Goal: Information Seeking & Learning: Find specific fact

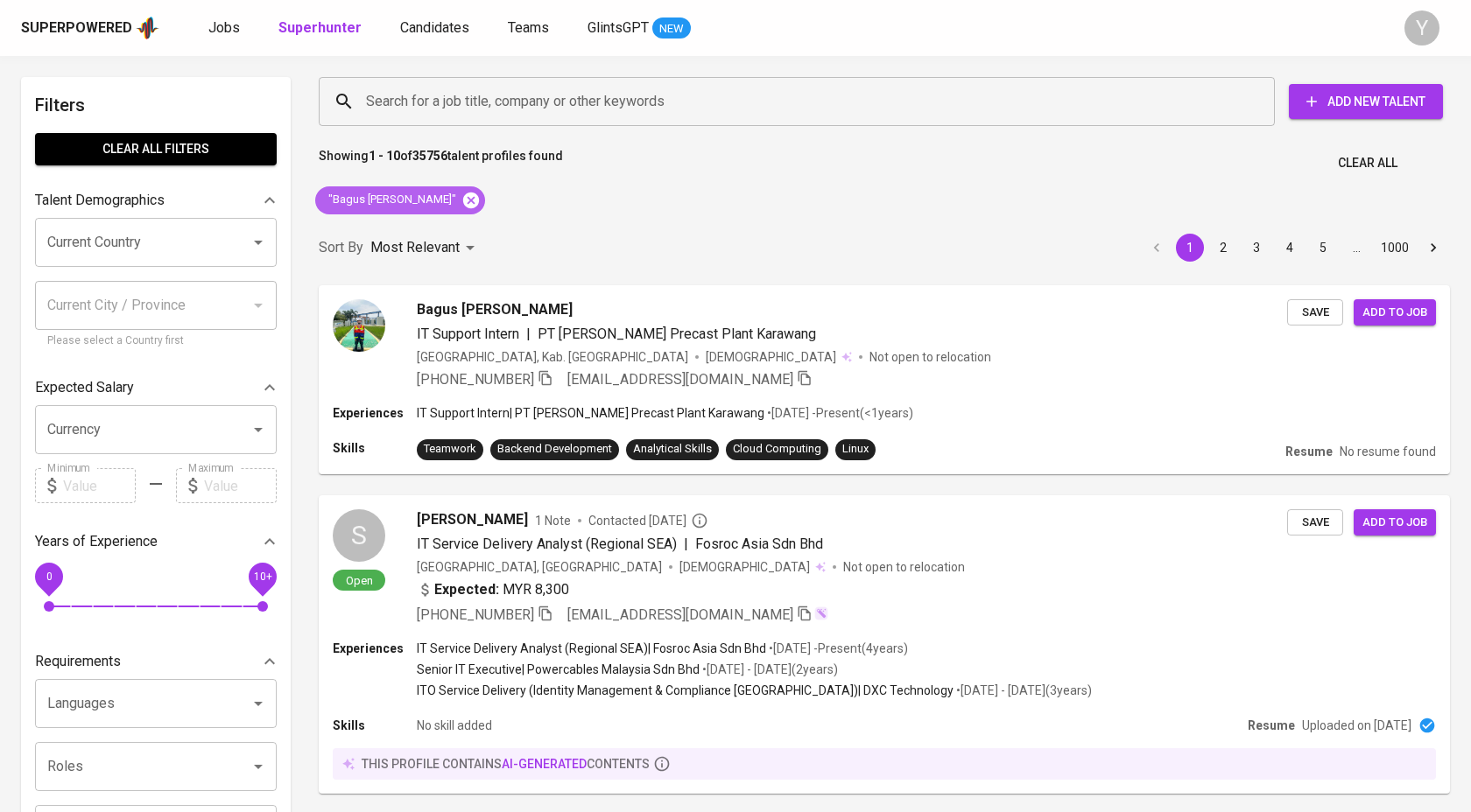
click at [479, 203] on icon at bounding box center [470, 200] width 15 height 15
click at [480, 104] on input "Search for a job title, company or other keywords" at bounding box center [800, 101] width 879 height 34
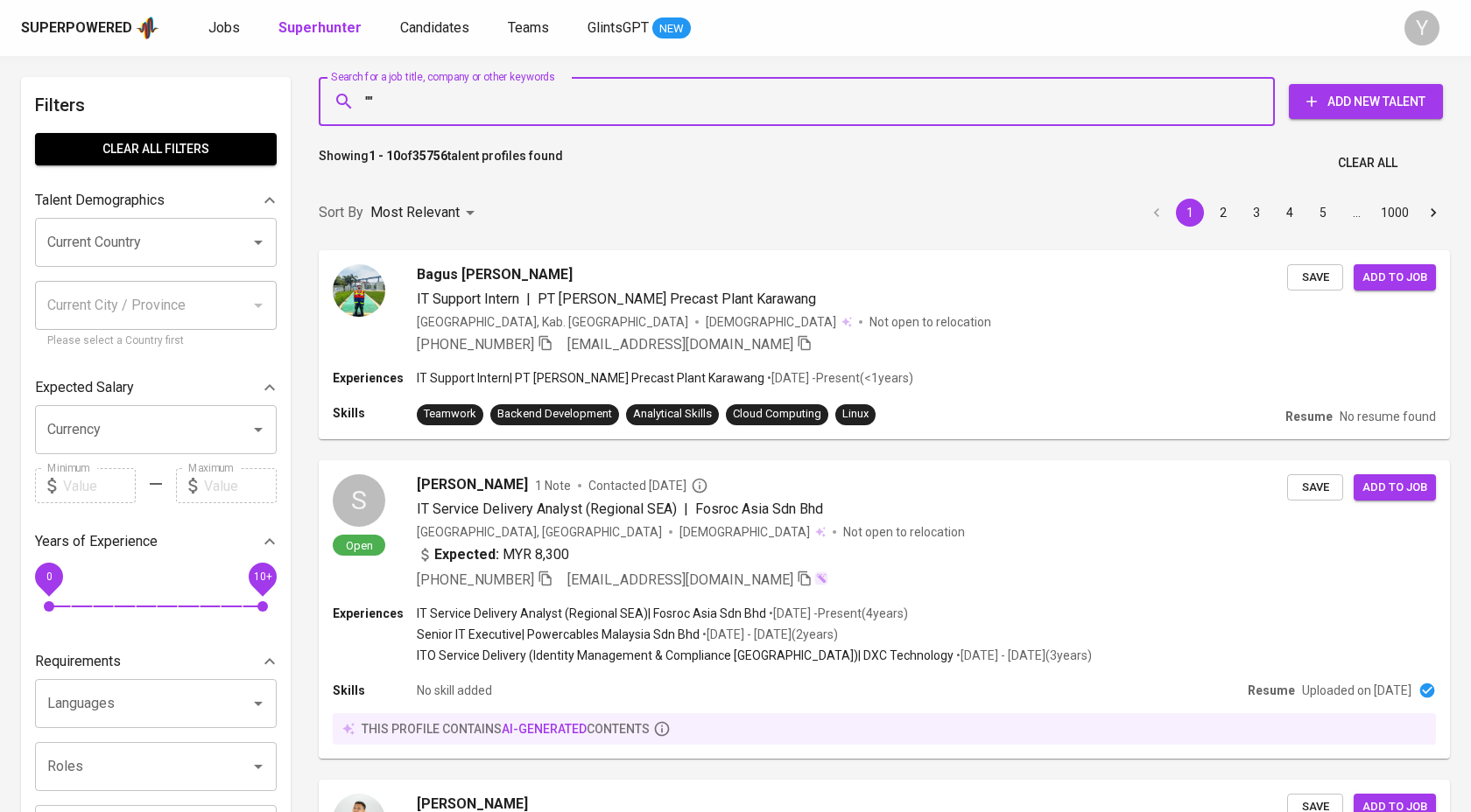
paste input "[EMAIL_ADDRESS][DOMAIN_NAME]"
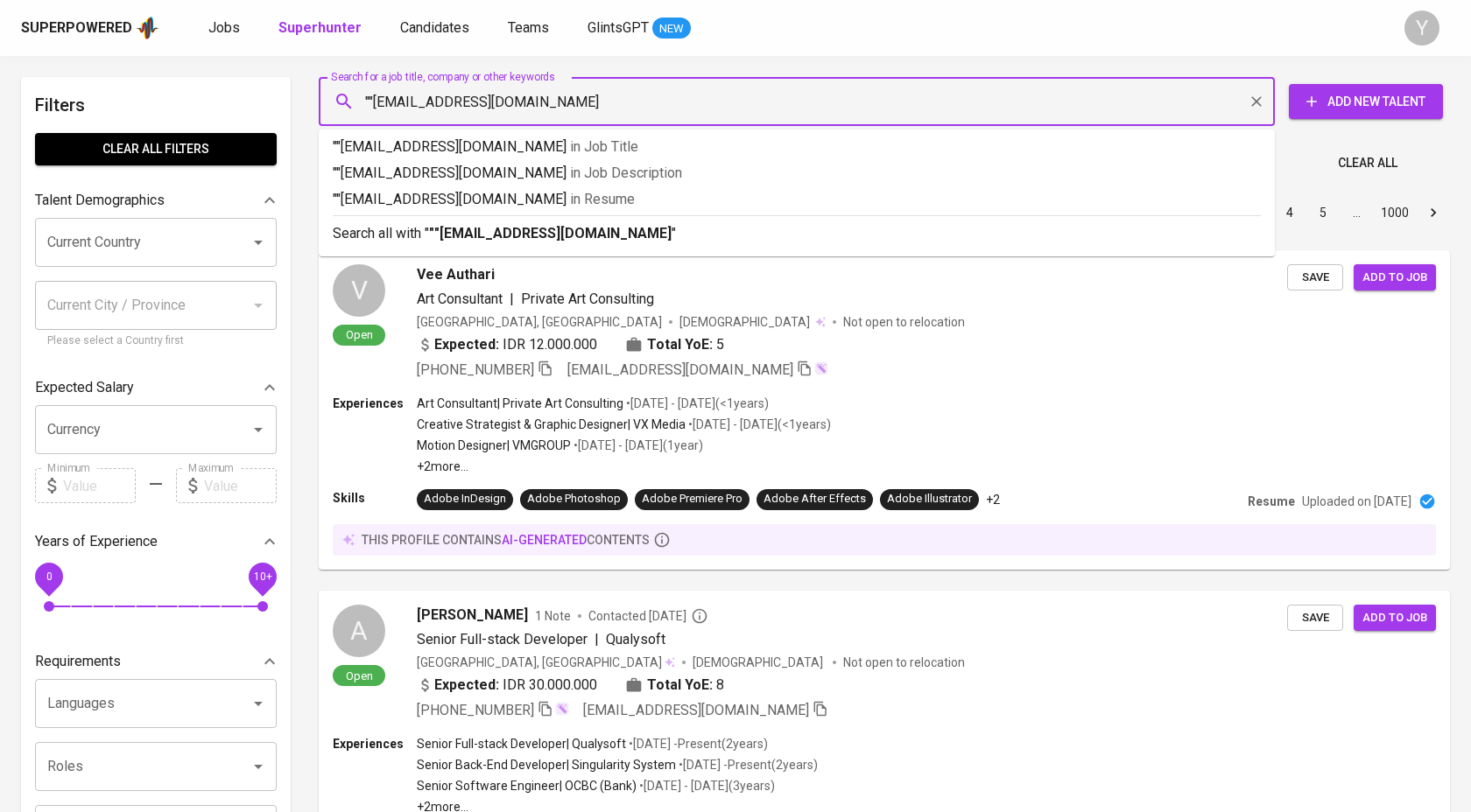
click at [374, 99] on input """[EMAIL_ADDRESS][DOMAIN_NAME]" at bounding box center [800, 101] width 879 height 34
click at [546, 116] on input ""[EMAIL_ADDRESS][DOMAIN_NAME]" at bounding box center [800, 101] width 879 height 34
type input ""[EMAIL_ADDRESS][DOMAIN_NAME]""
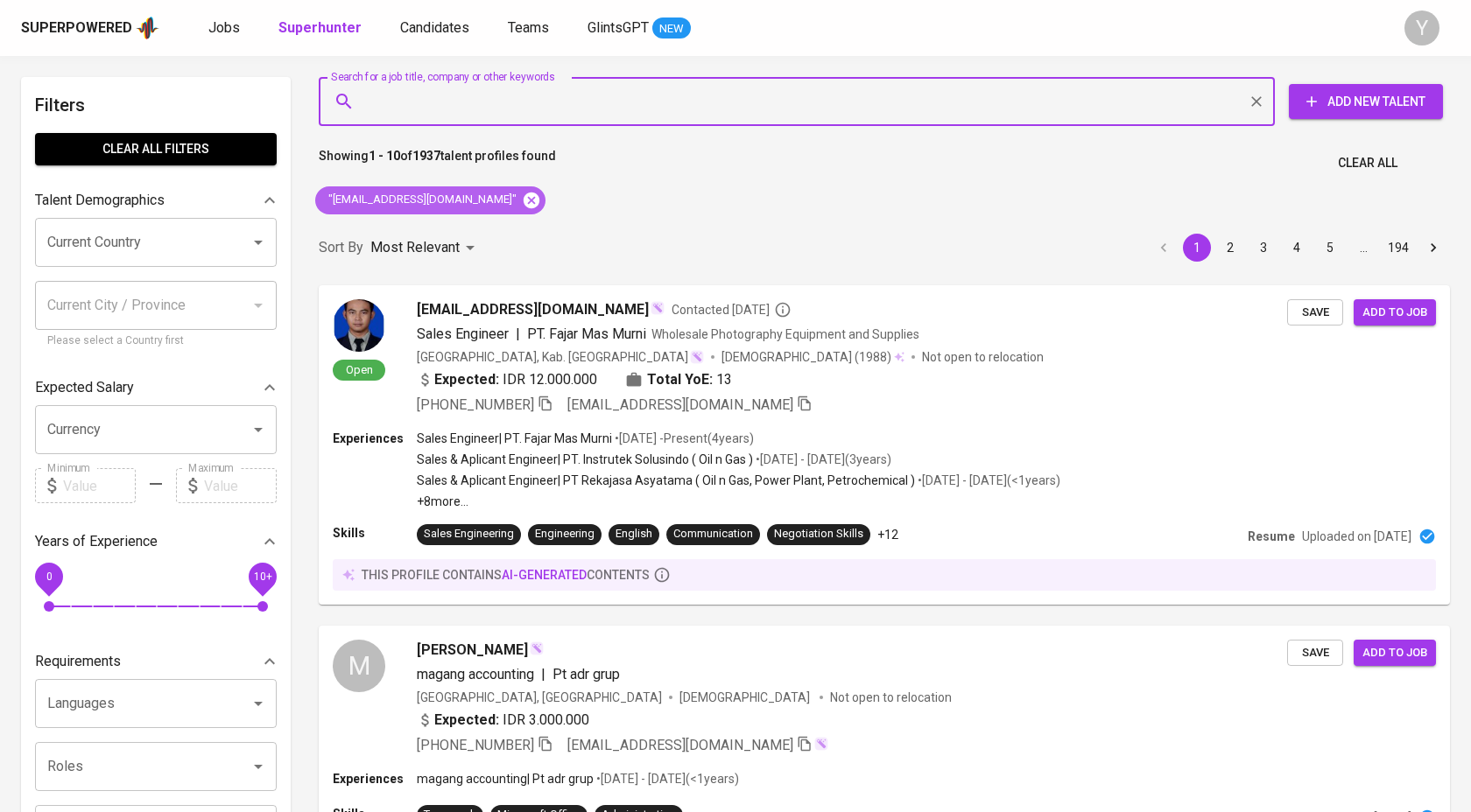
click at [521, 202] on icon at bounding box center [531, 201] width 19 height 19
click at [477, 102] on input "Search for a job title, company or other keywords" at bounding box center [800, 101] width 879 height 34
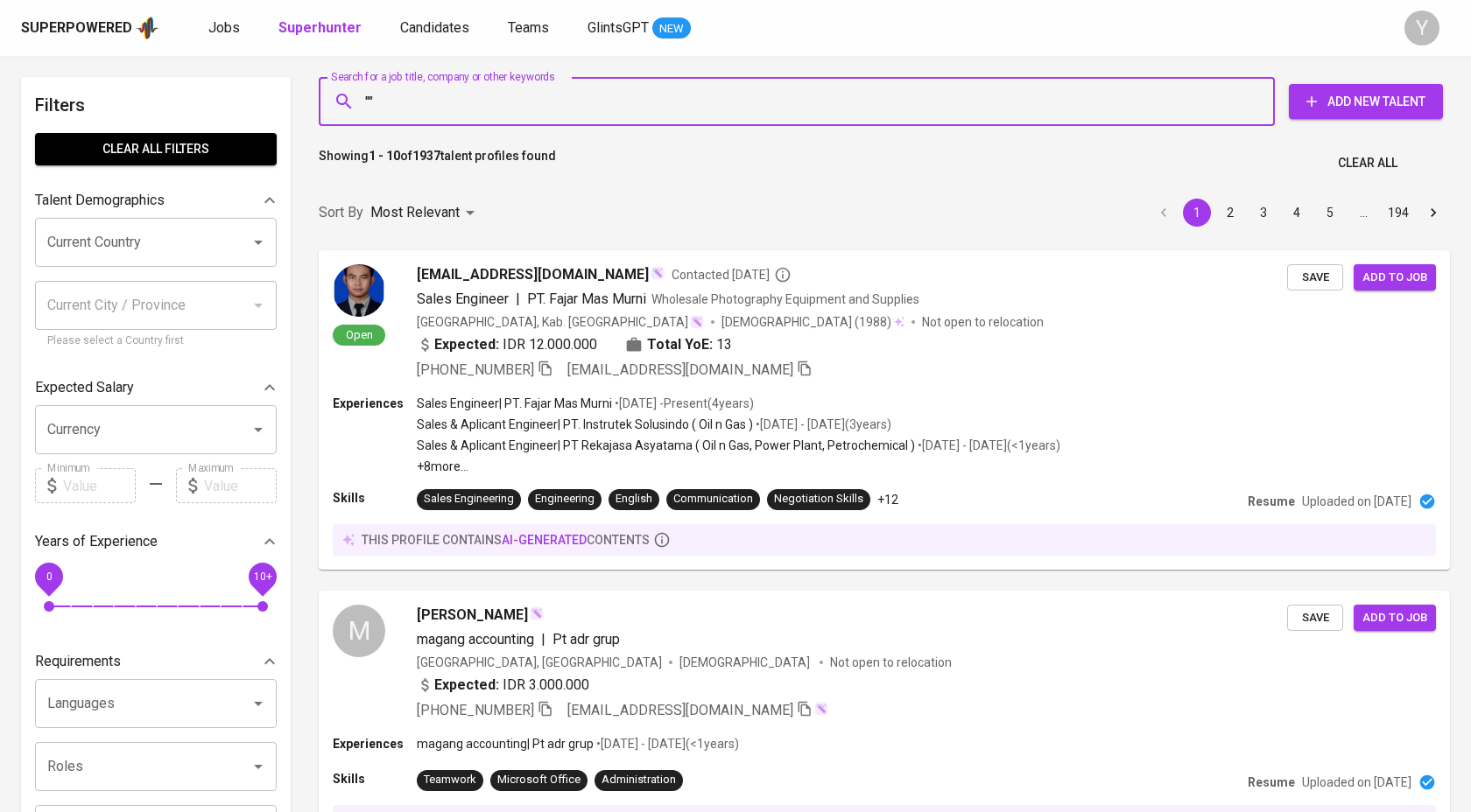
paste input "[EMAIL_ADDRESS][DOMAIN_NAME]"
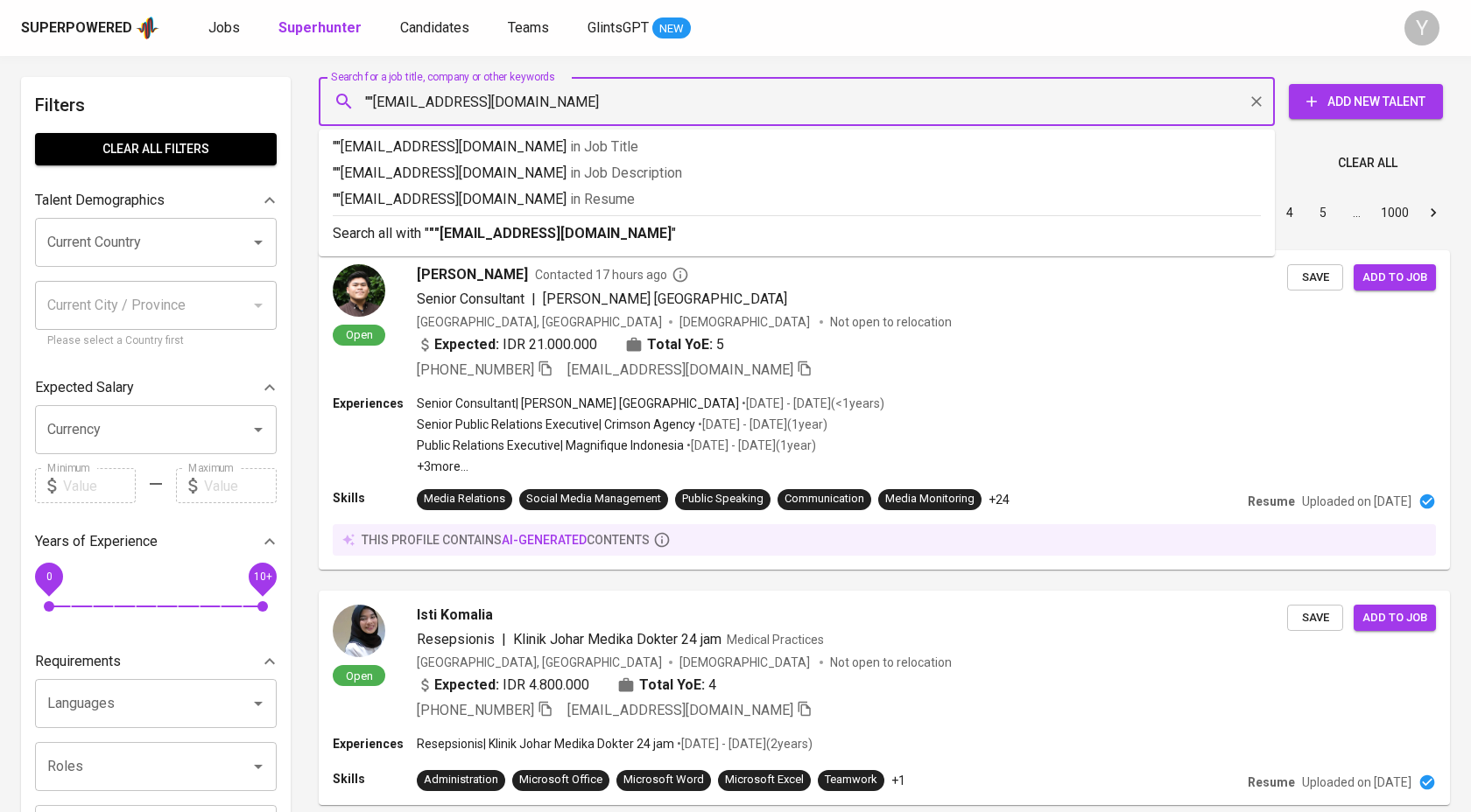
click at [370, 102] on input """[EMAIL_ADDRESS][DOMAIN_NAME]" at bounding box center [800, 101] width 879 height 34
click at [599, 107] on input ""[EMAIL_ADDRESS][DOMAIN_NAME]" at bounding box center [800, 101] width 879 height 34
type input ""[EMAIL_ADDRESS][DOMAIN_NAME]""
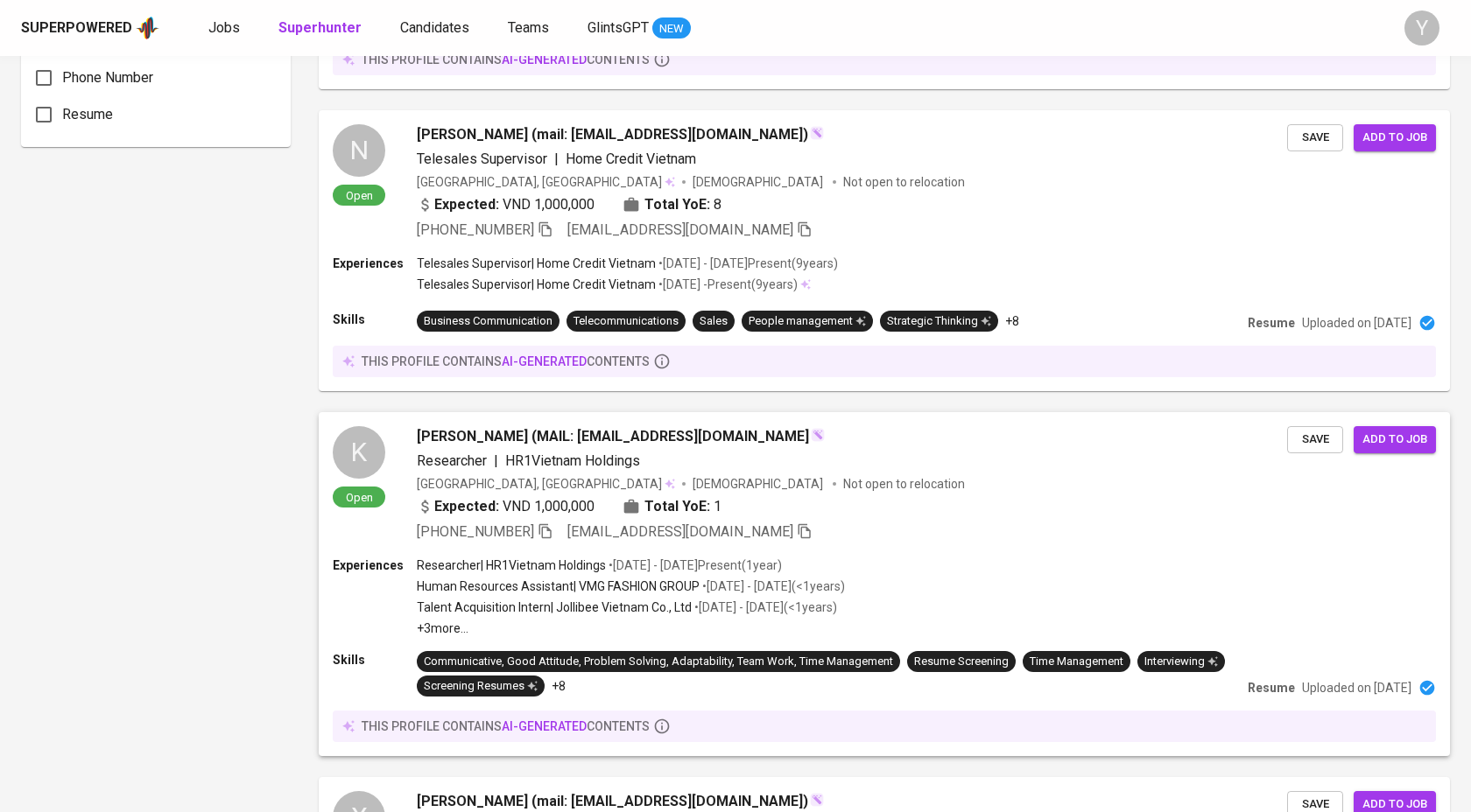
scroll to position [1661, 0]
